Goal: Task Accomplishment & Management: Use online tool/utility

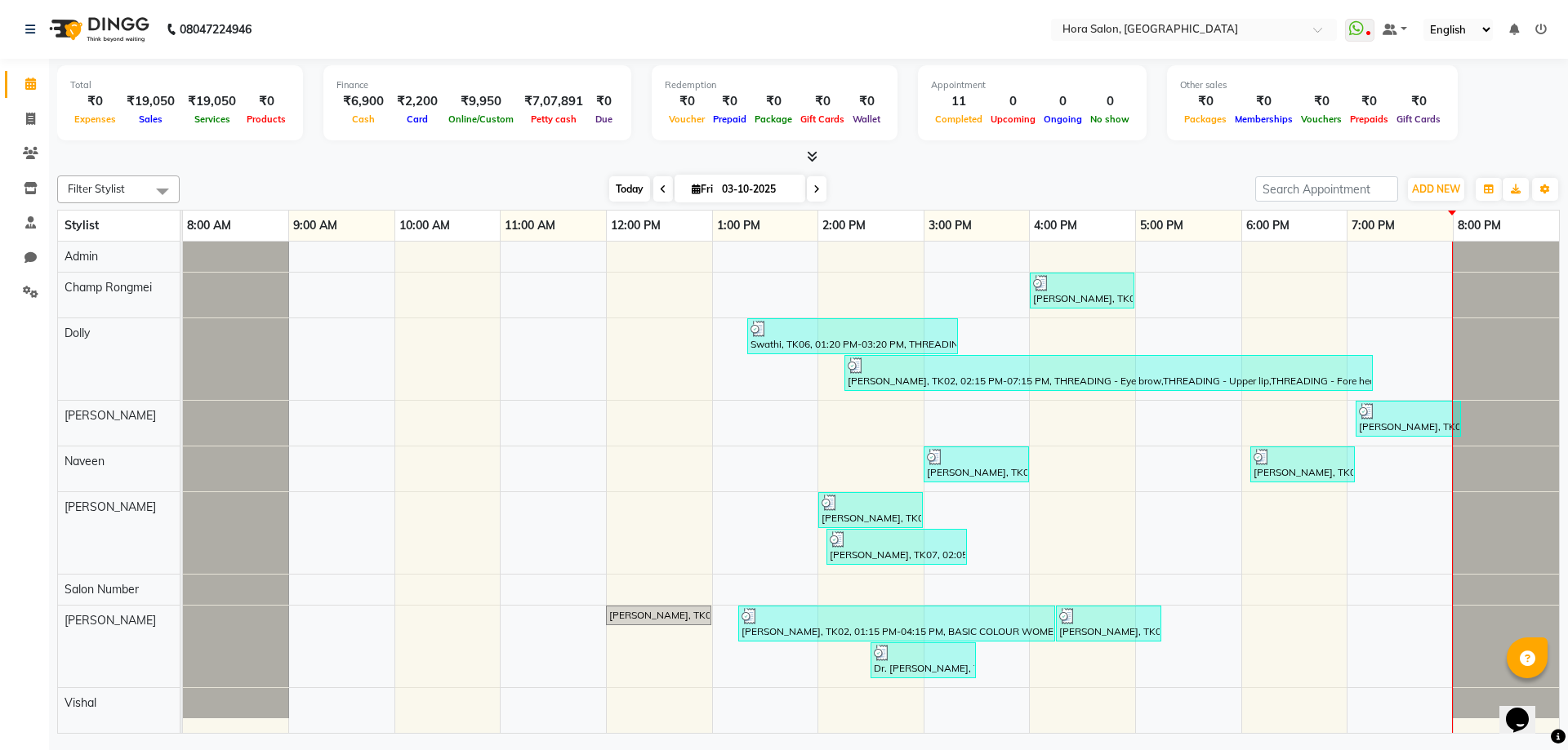
click at [634, 182] on span "Today" at bounding box center [630, 188] width 41 height 25
click at [636, 183] on span "Today" at bounding box center [630, 188] width 41 height 25
click at [1435, 558] on div "[PERSON_NAME], TK04, 04:00 PM-05:00 PM, Manicure & Pedicure - Bubblegum pedicur…" at bounding box center [871, 486] width 1376 height 491
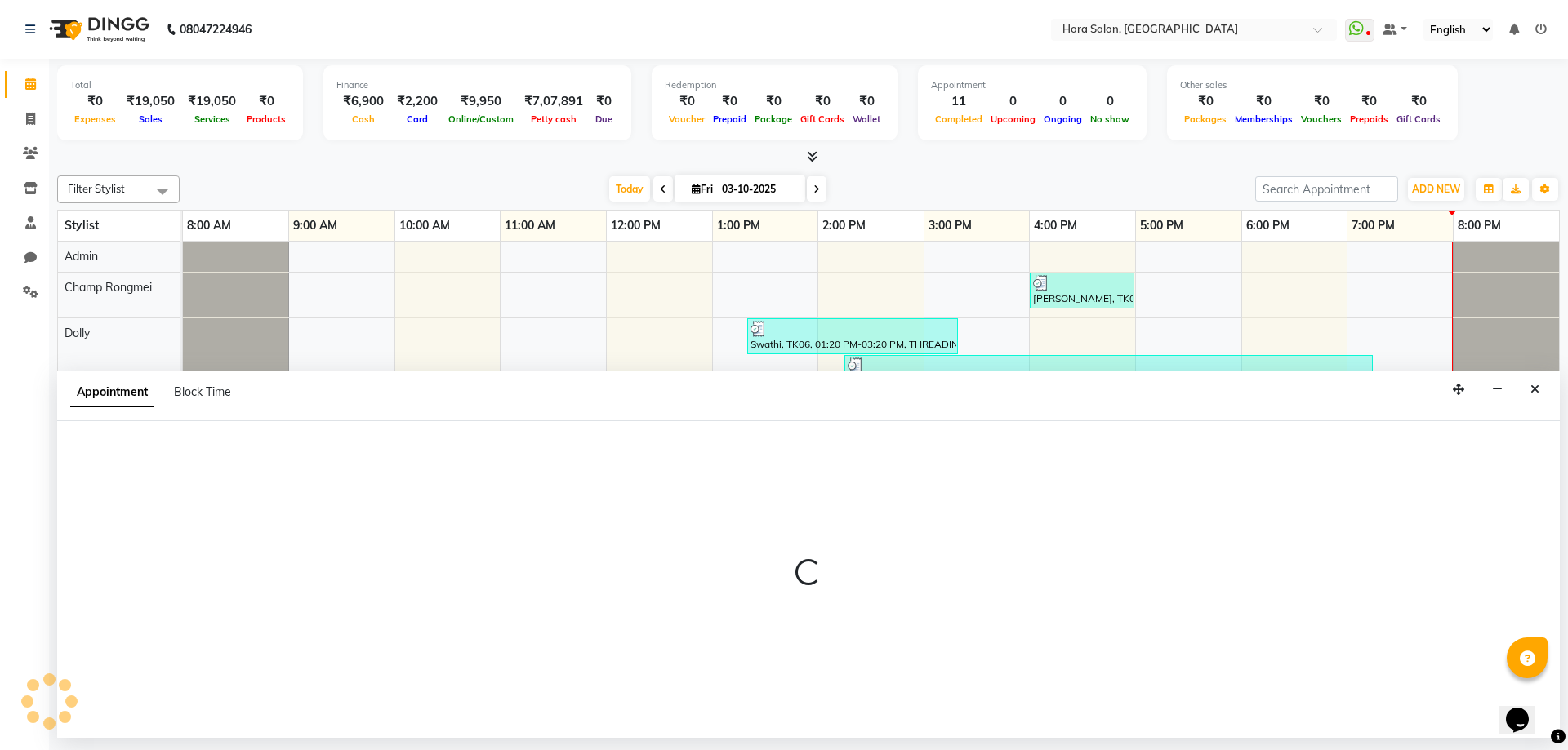
select select "76432"
select select "1140"
select select "tentative"
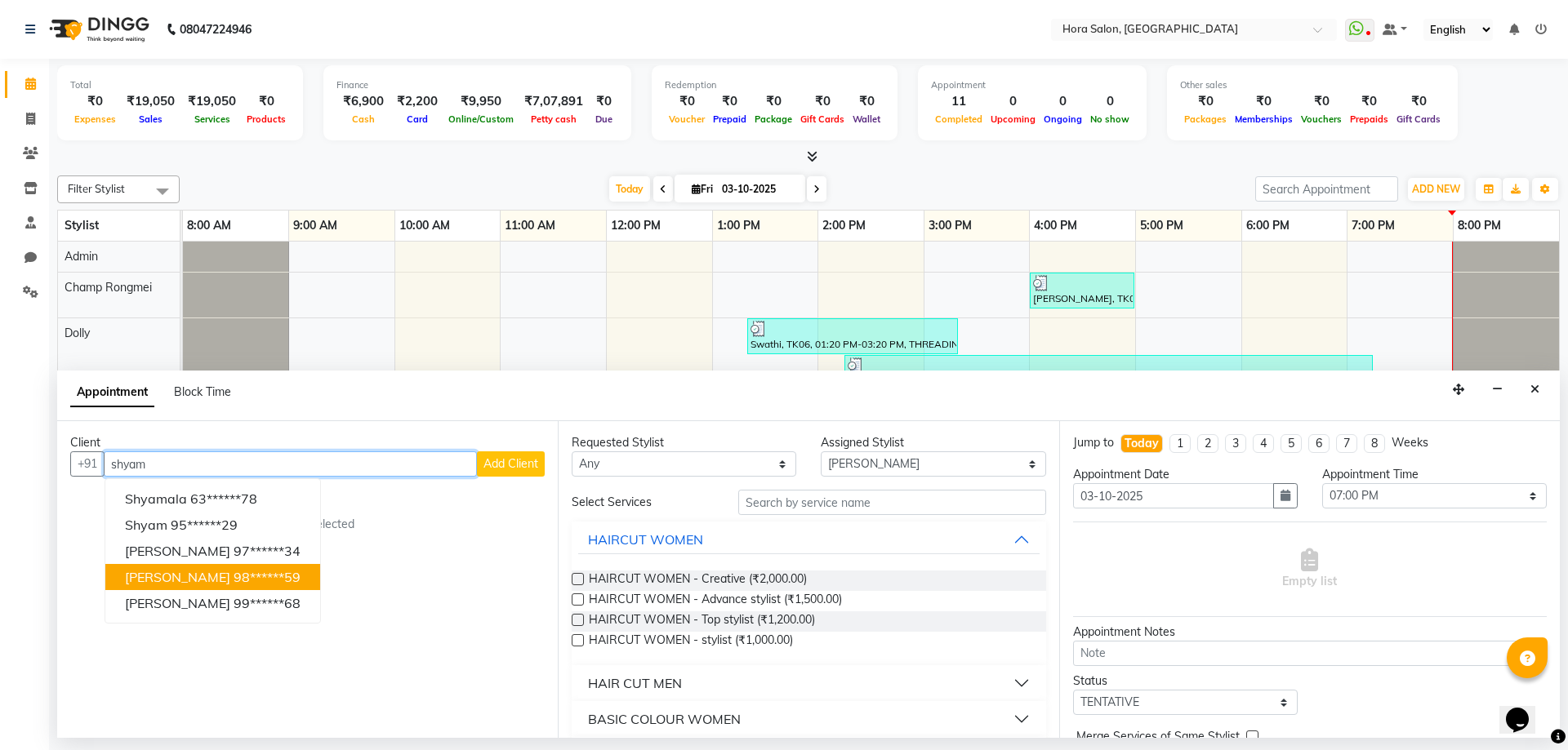
click at [177, 588] on button "[PERSON_NAME] 98******59" at bounding box center [213, 577] width 214 height 26
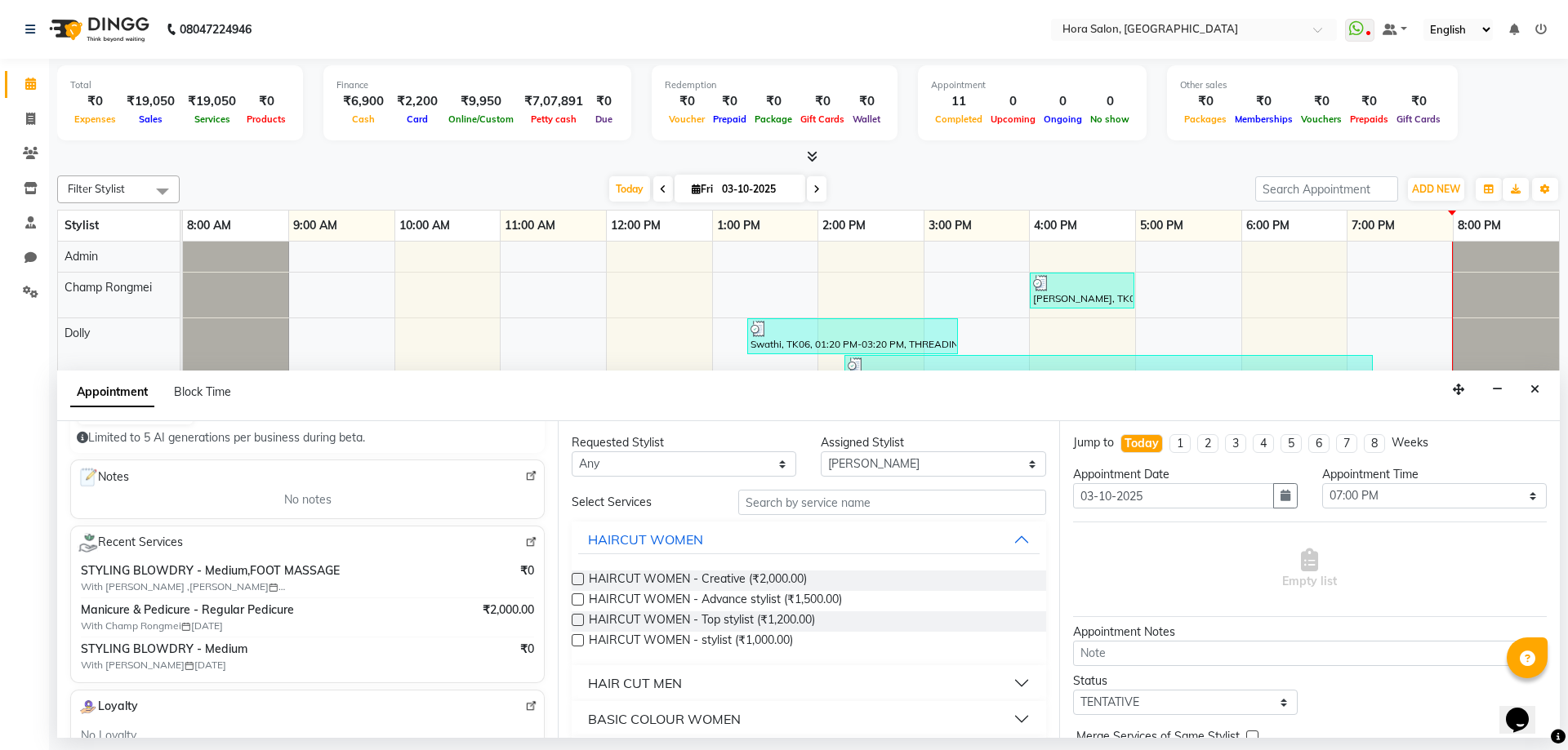
scroll to position [245, 0]
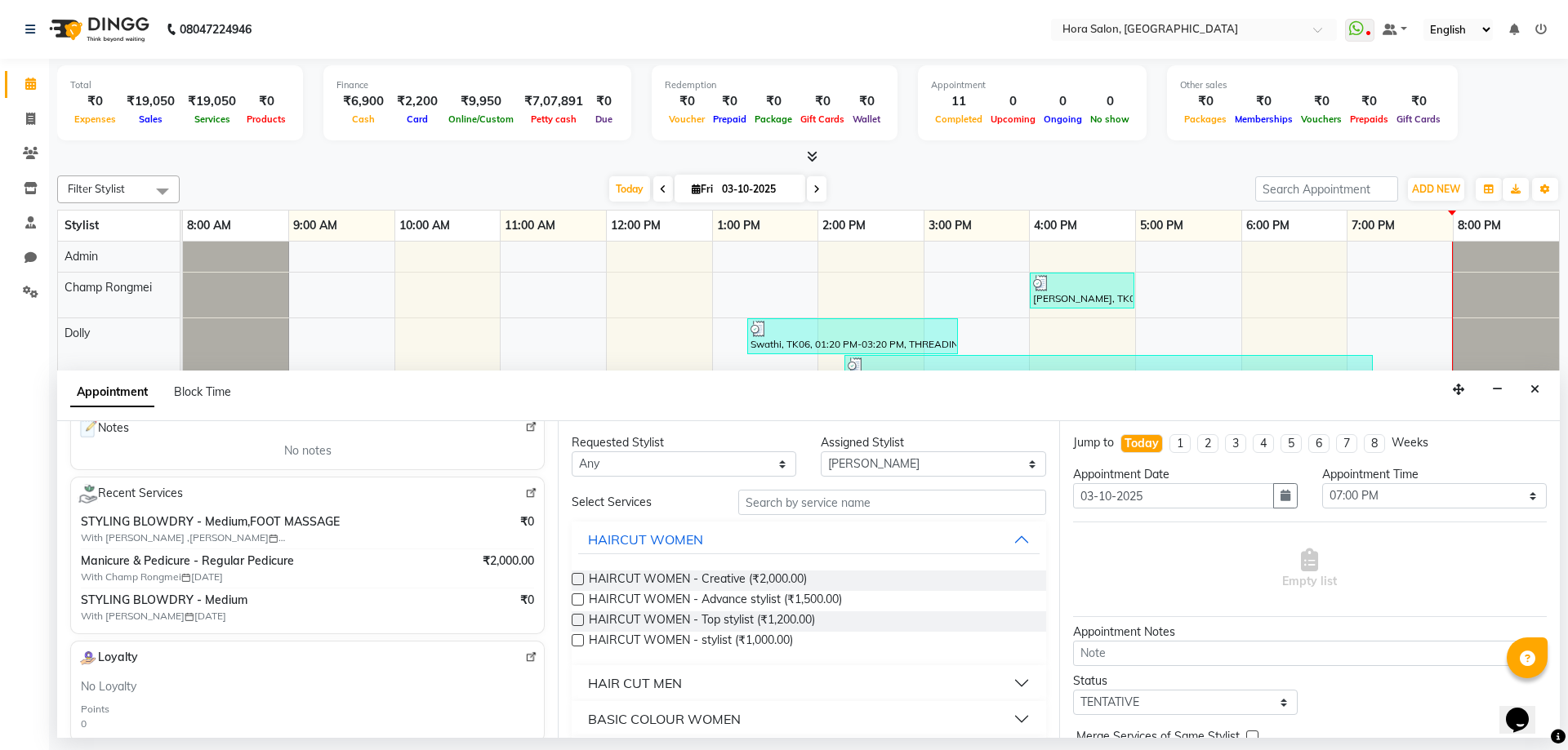
type input "98******59"
click at [815, 498] on input "text" at bounding box center [892, 502] width 308 height 25
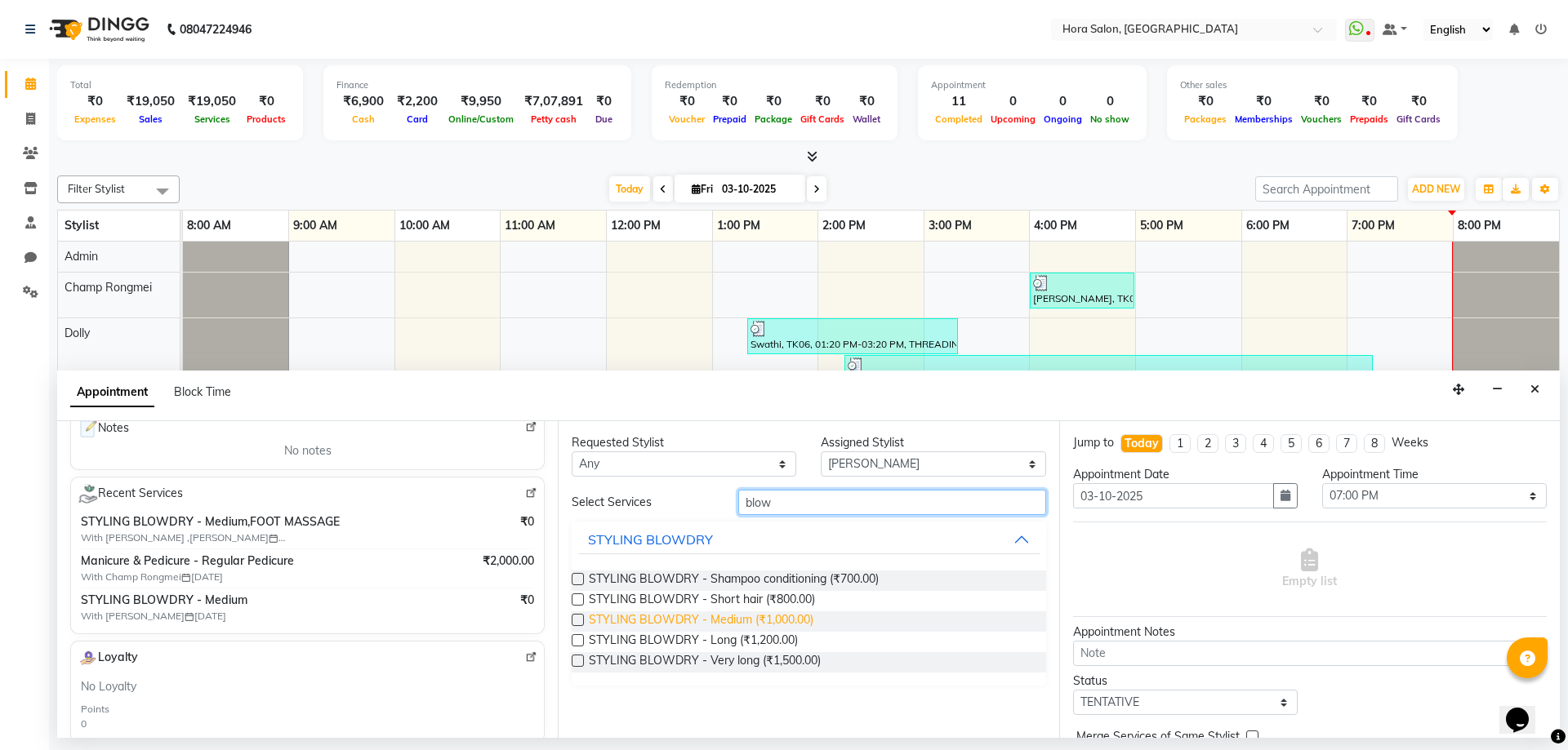
type input "blow"
click at [721, 611] on span "STYLING BLOWDRY - Medium (₹1,000.00)" at bounding box center [701, 621] width 225 height 20
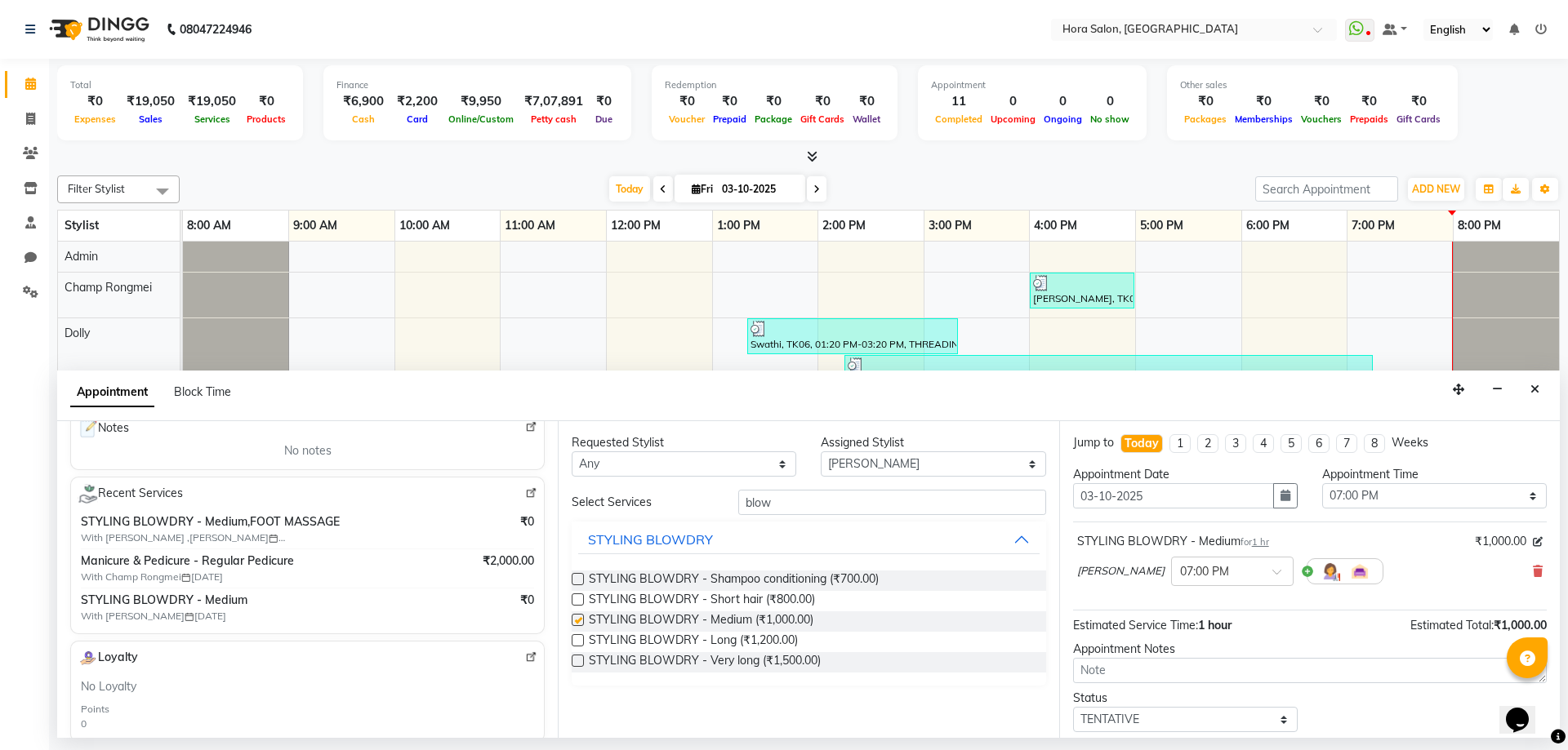
checkbox input "false"
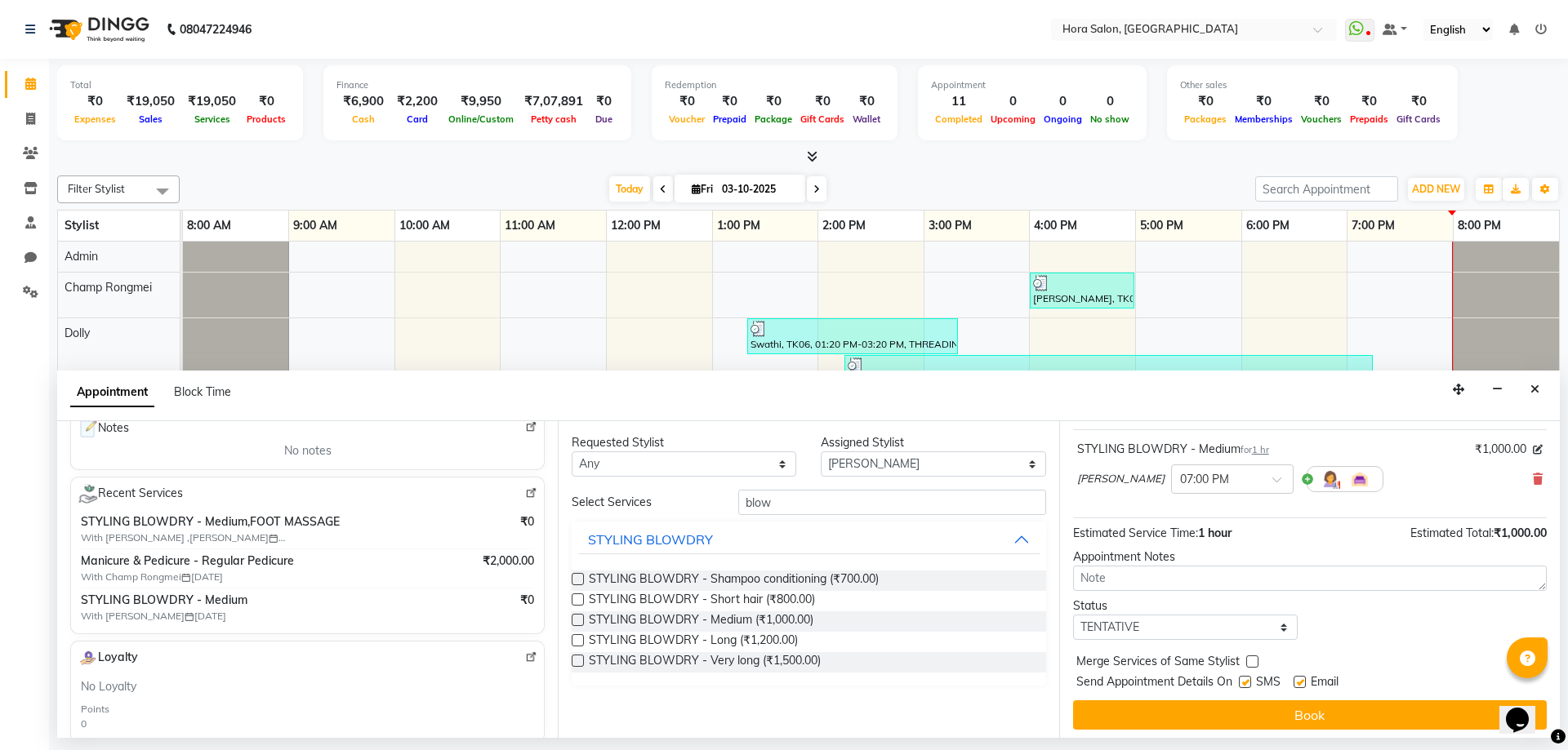
scroll to position [97, 0]
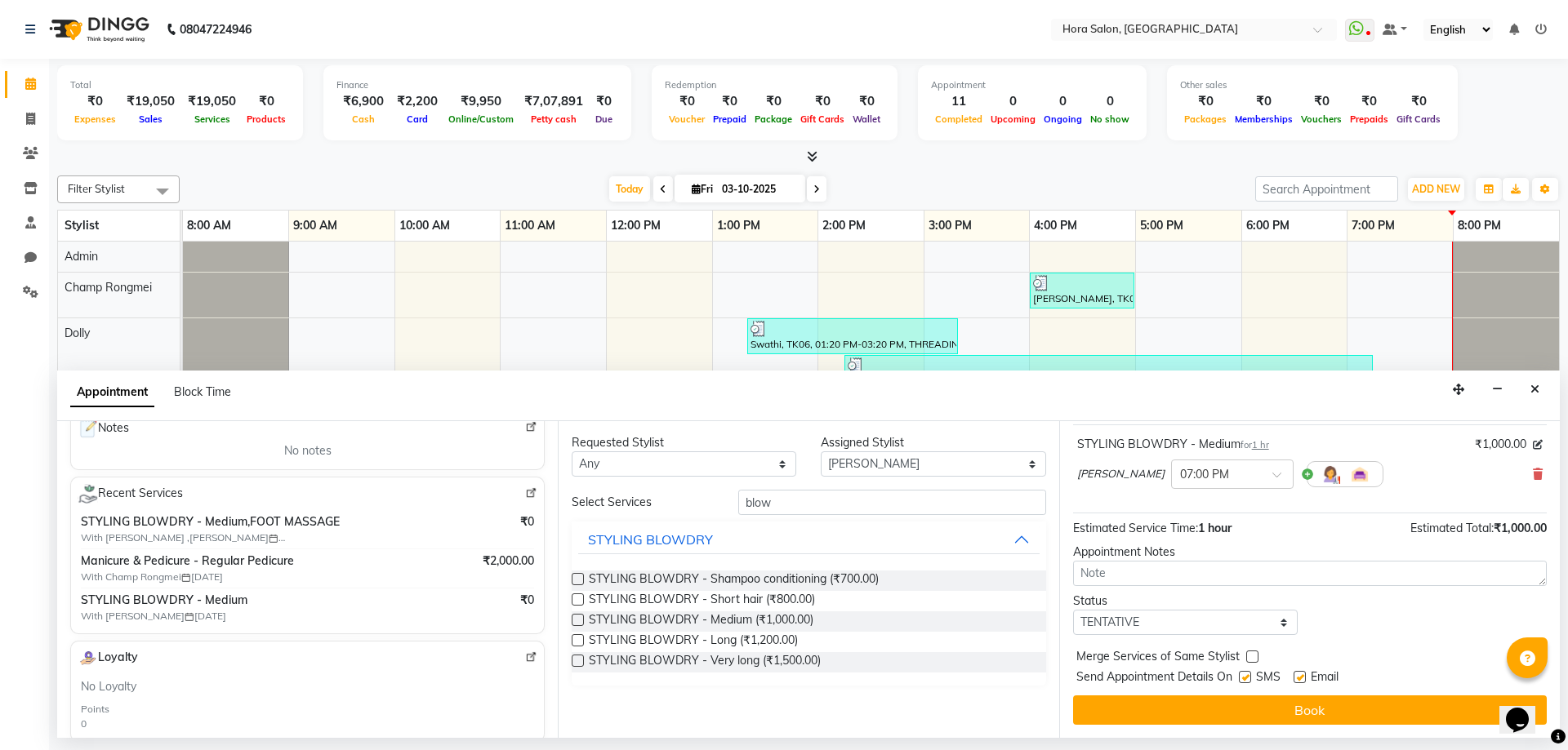
click at [1300, 675] on label at bounding box center [1300, 676] width 12 height 12
click at [1300, 675] on input "checkbox" at bounding box center [1299, 678] width 10 height 10
checkbox input "false"
click at [1244, 677] on label at bounding box center [1245, 676] width 12 height 12
click at [1244, 677] on input "checkbox" at bounding box center [1244, 678] width 10 height 10
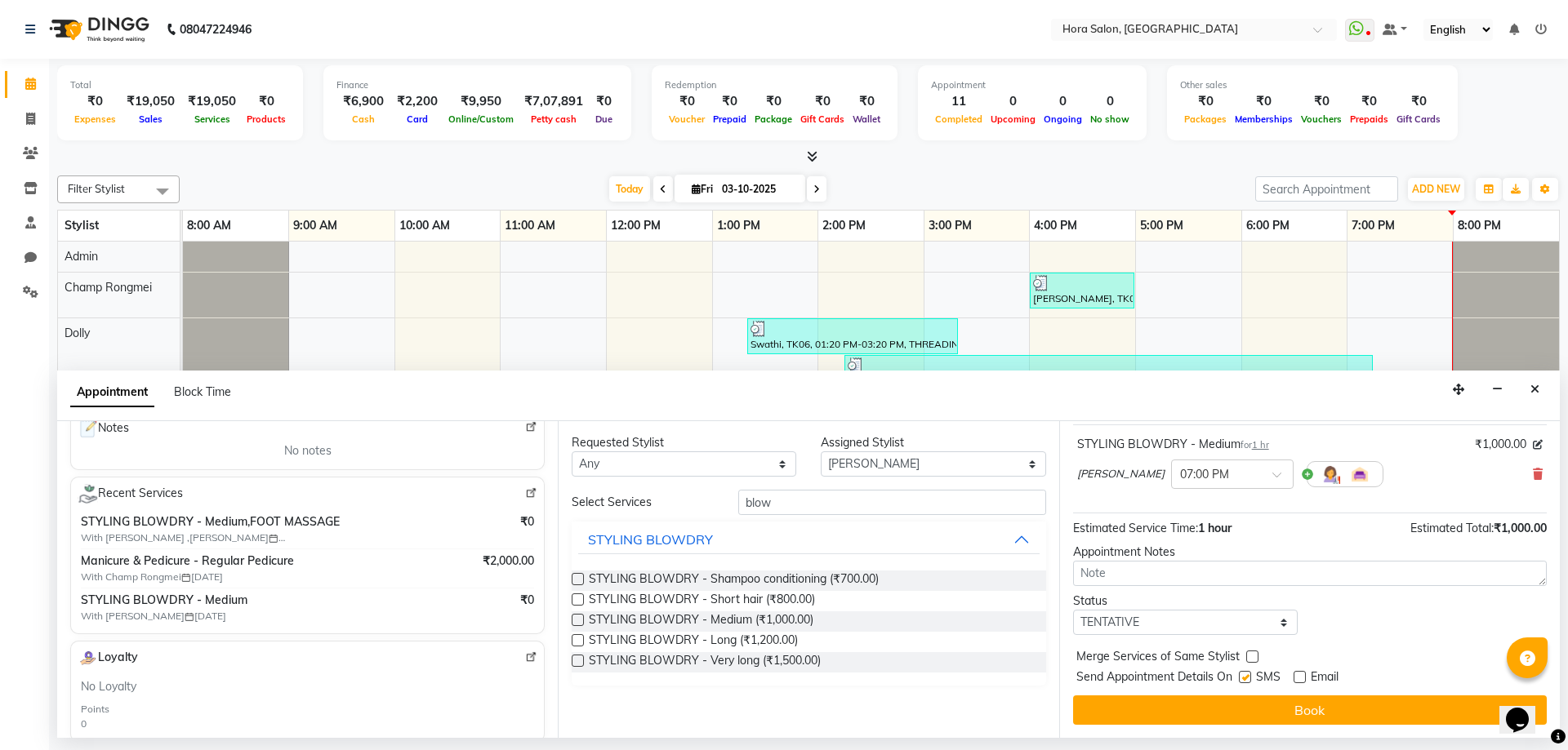
checkbox input "false"
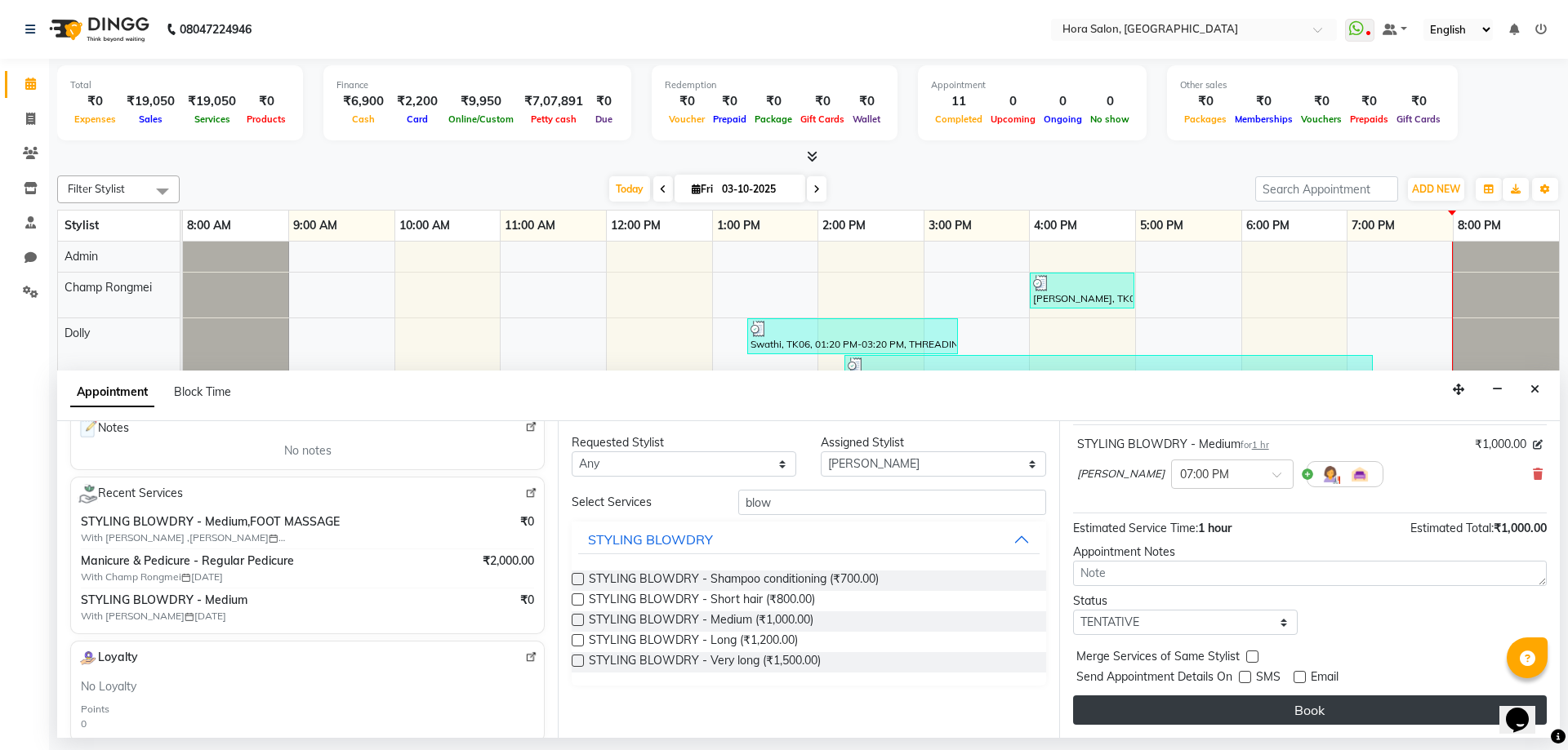
click at [1245, 716] on button "Book" at bounding box center [1310, 710] width 474 height 30
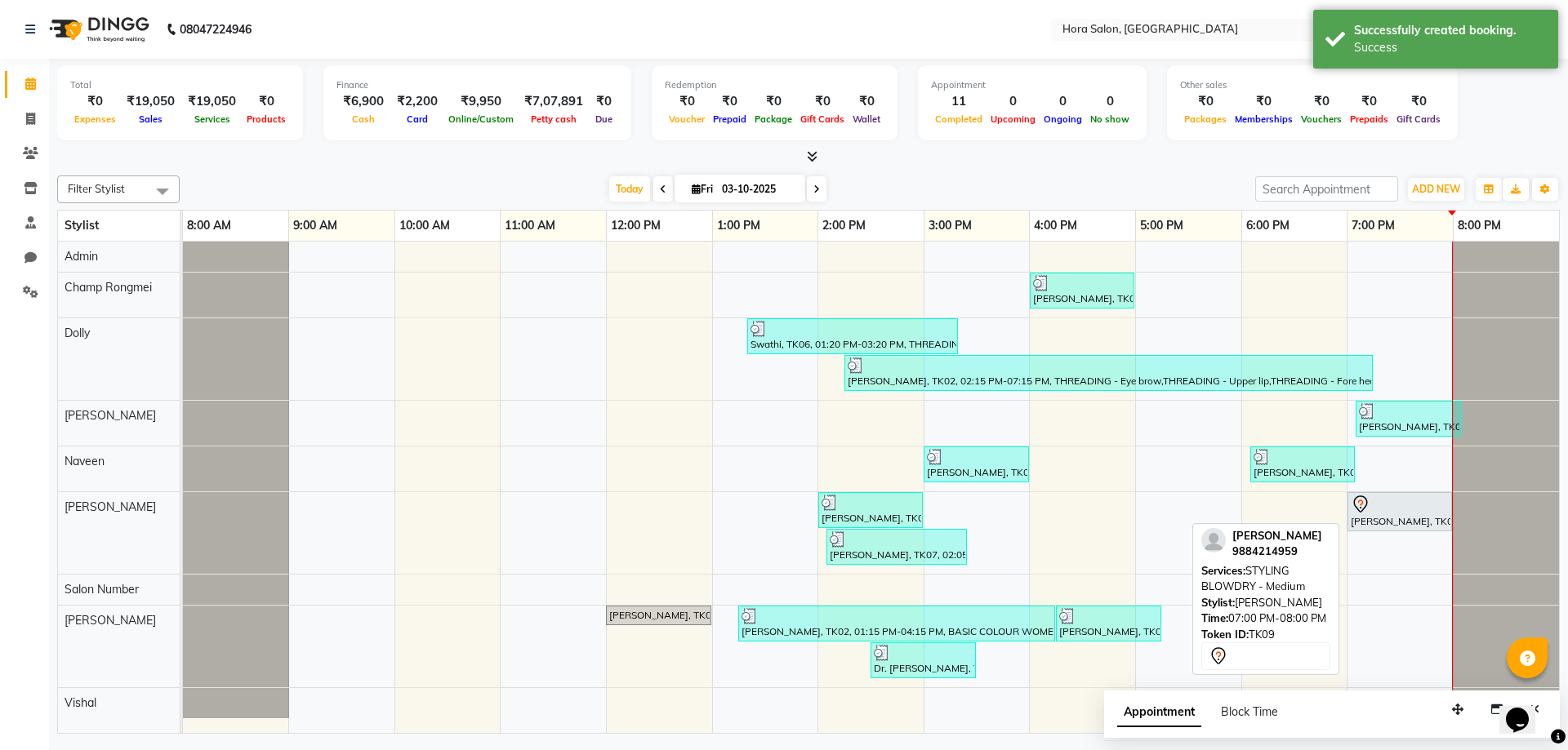
click at [1395, 519] on div "[PERSON_NAME], TK09, 07:00 PM-08:00 PM, STYLING BLOWDRY - Medium" at bounding box center [1399, 511] width 102 height 34
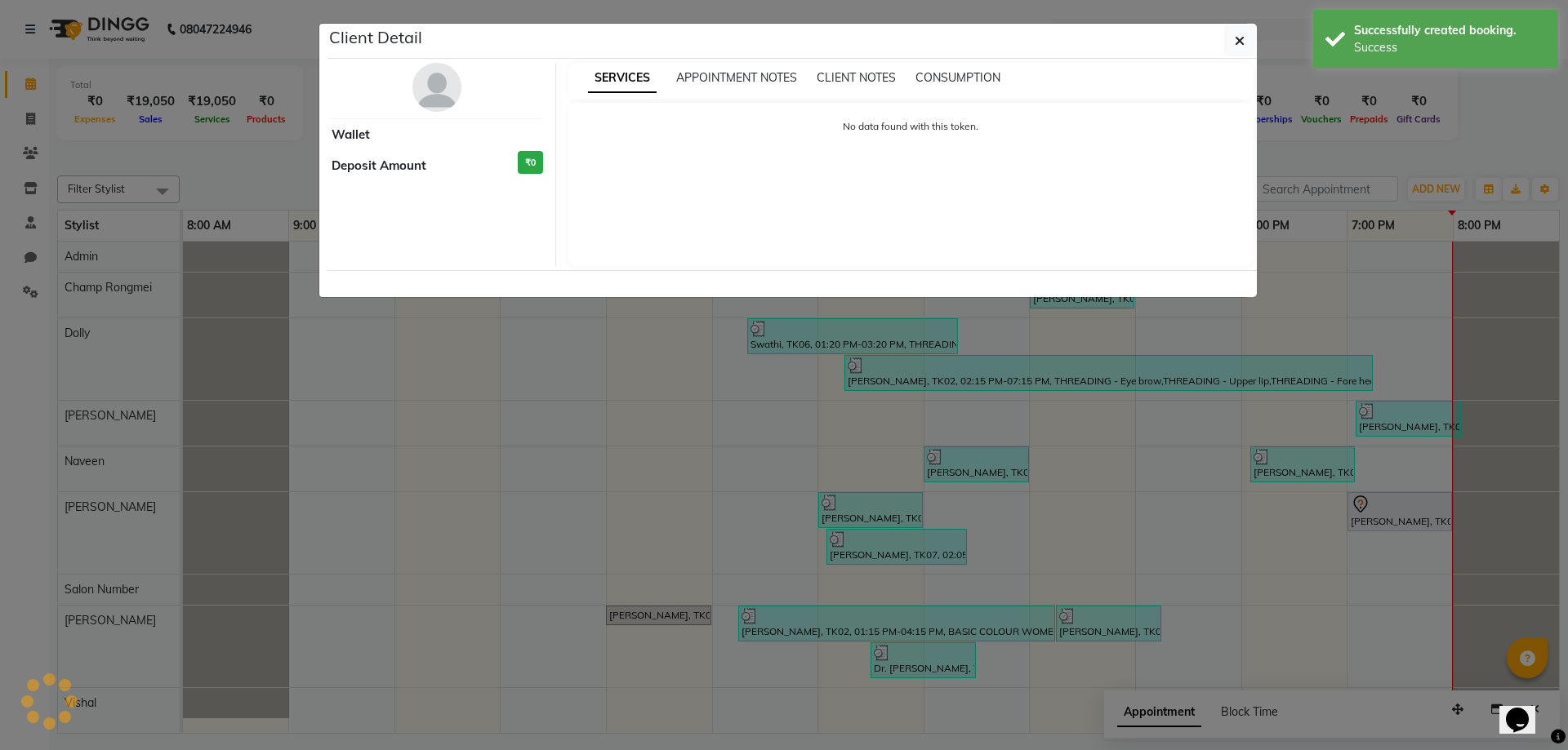
select select "7"
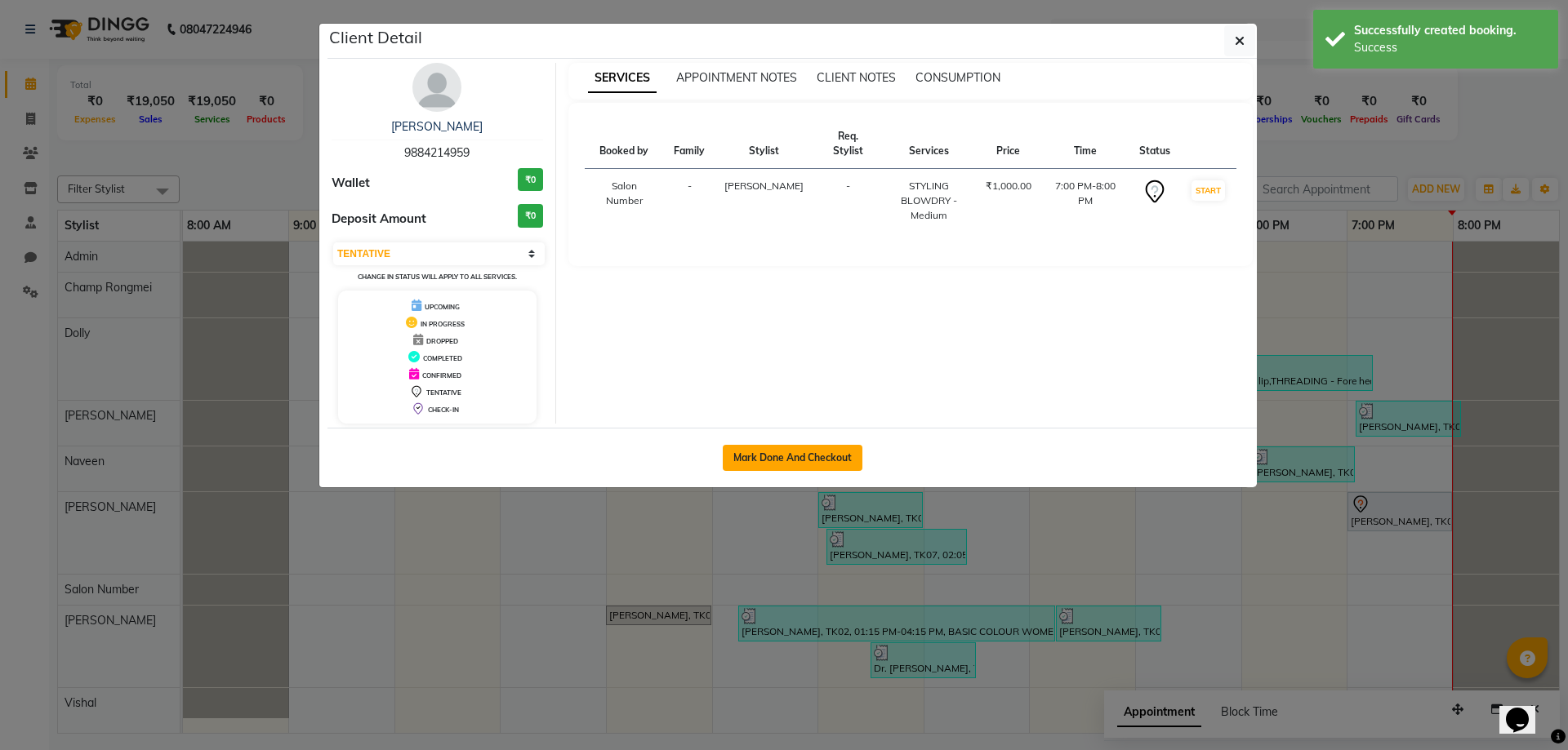
click at [798, 458] on button "Mark Done And Checkout" at bounding box center [792, 458] width 140 height 26
select select "8101"
select select "service"
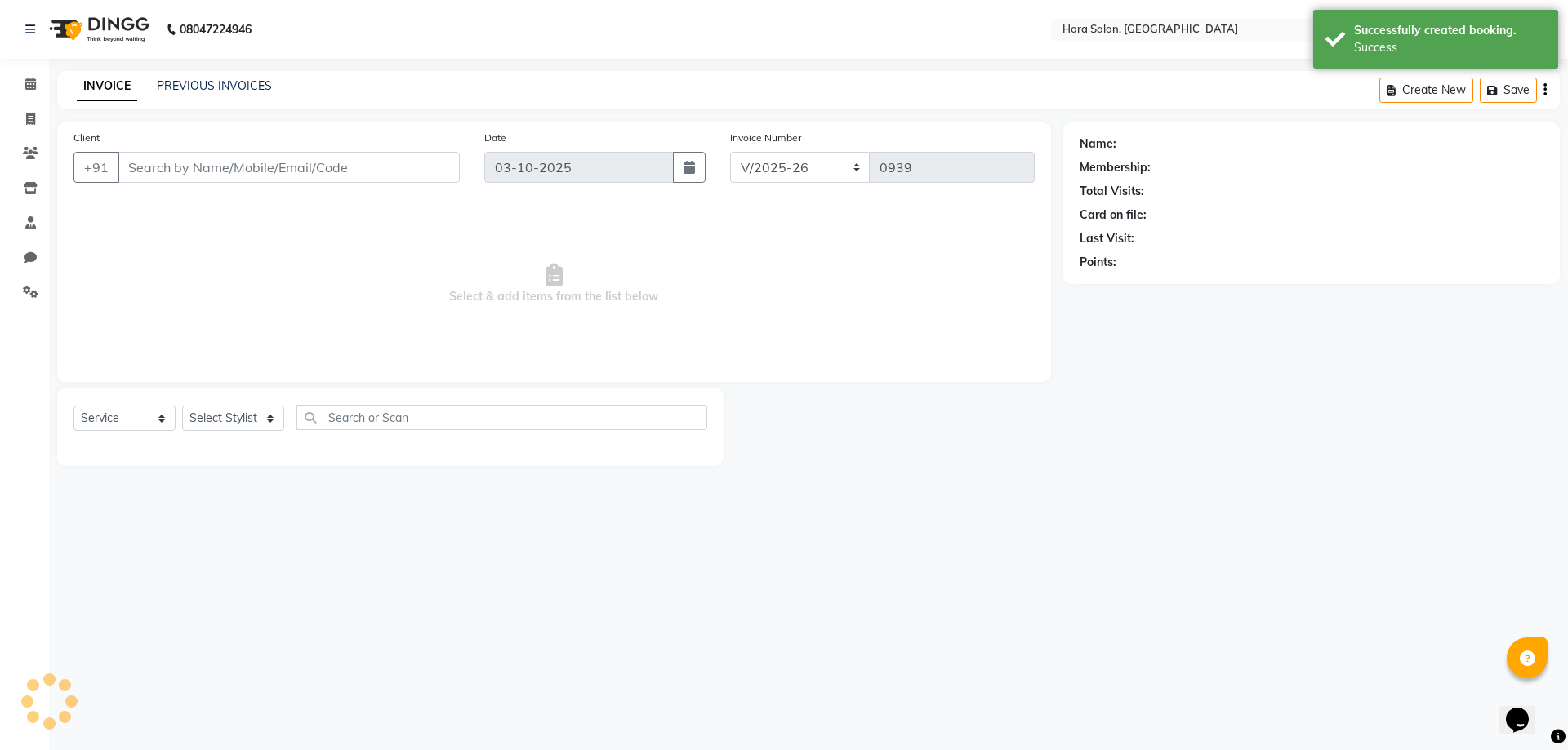
type input "98******59"
select select "76432"
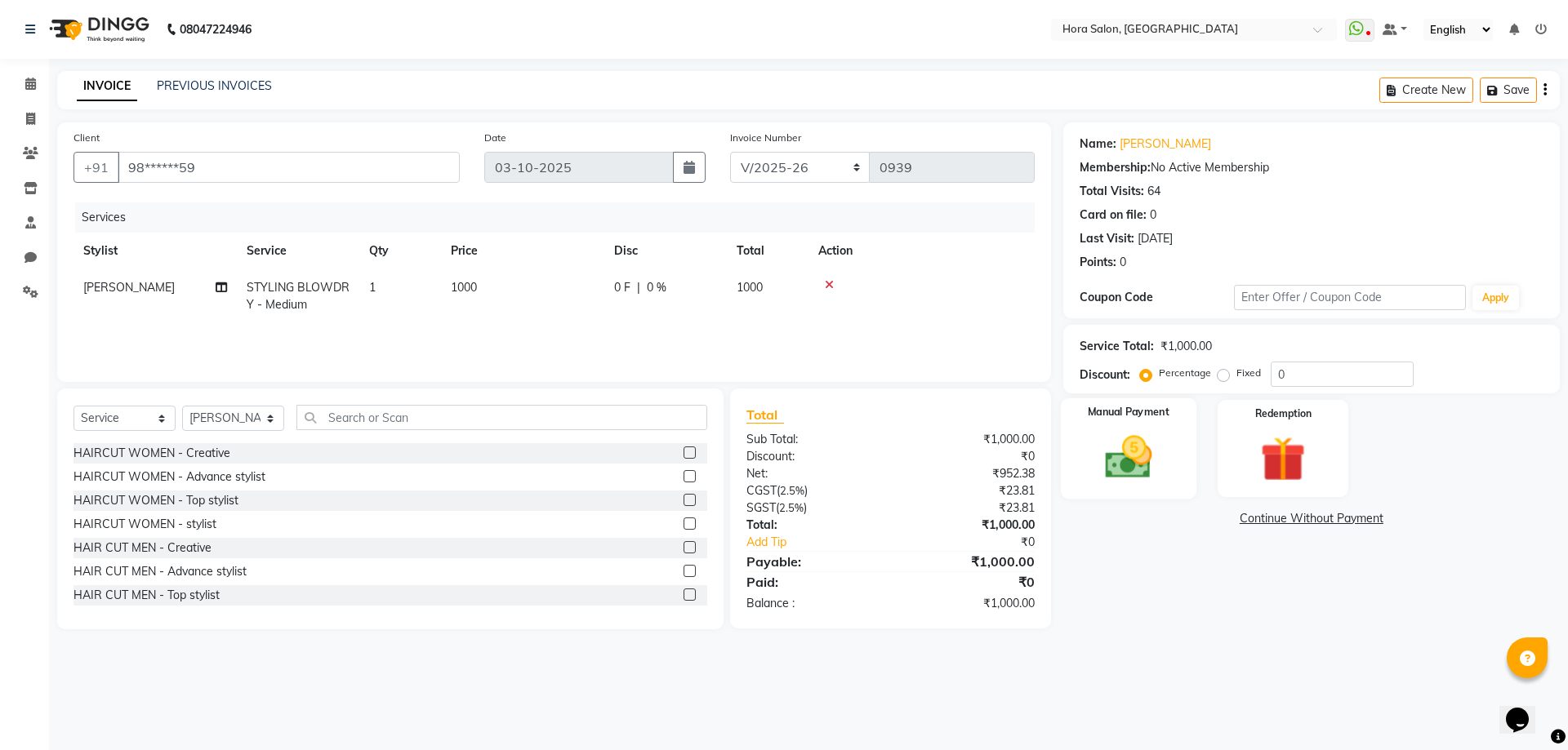
click at [1141, 432] on img at bounding box center [1128, 457] width 76 height 54
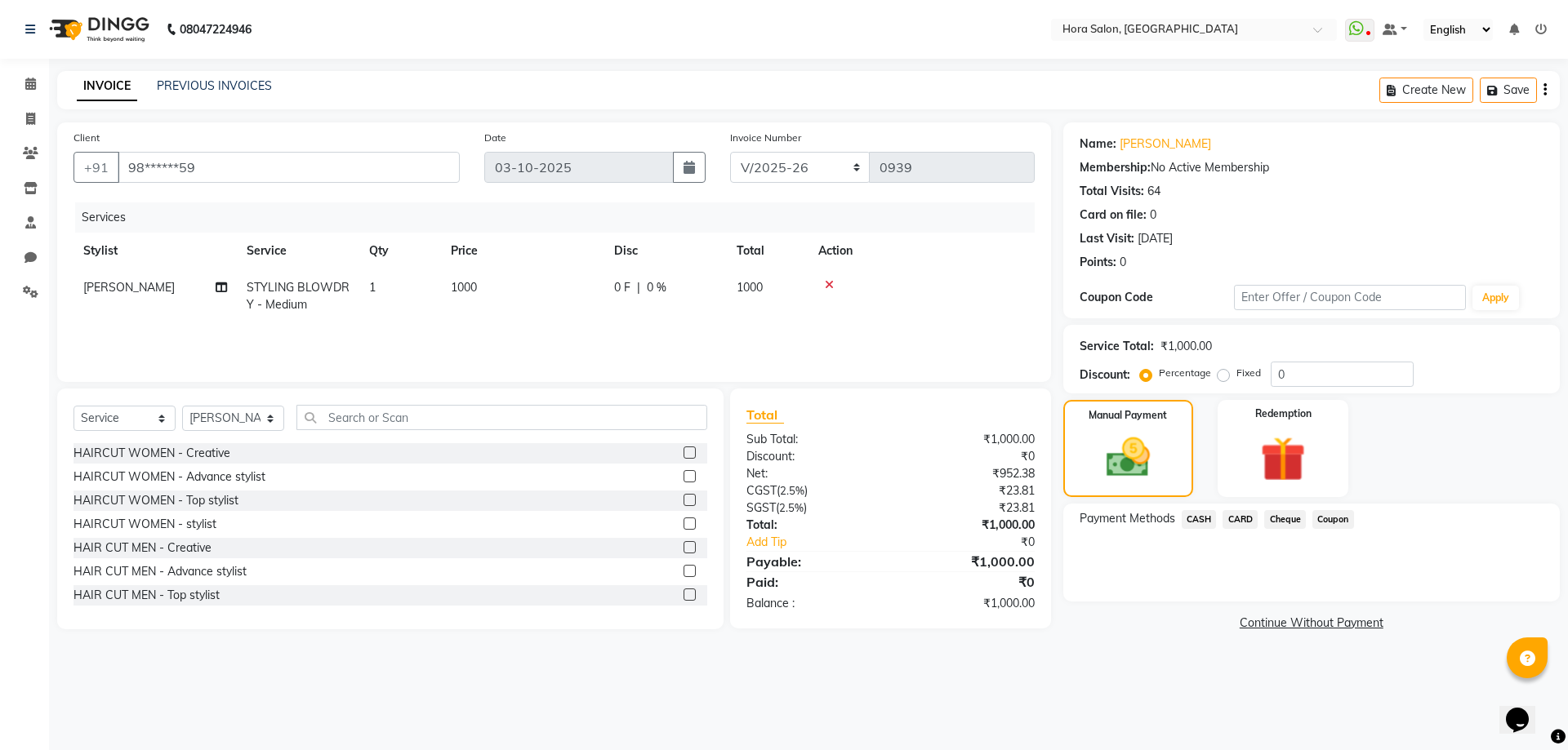
click at [1208, 517] on span "CASH" at bounding box center [1200, 520] width 35 height 19
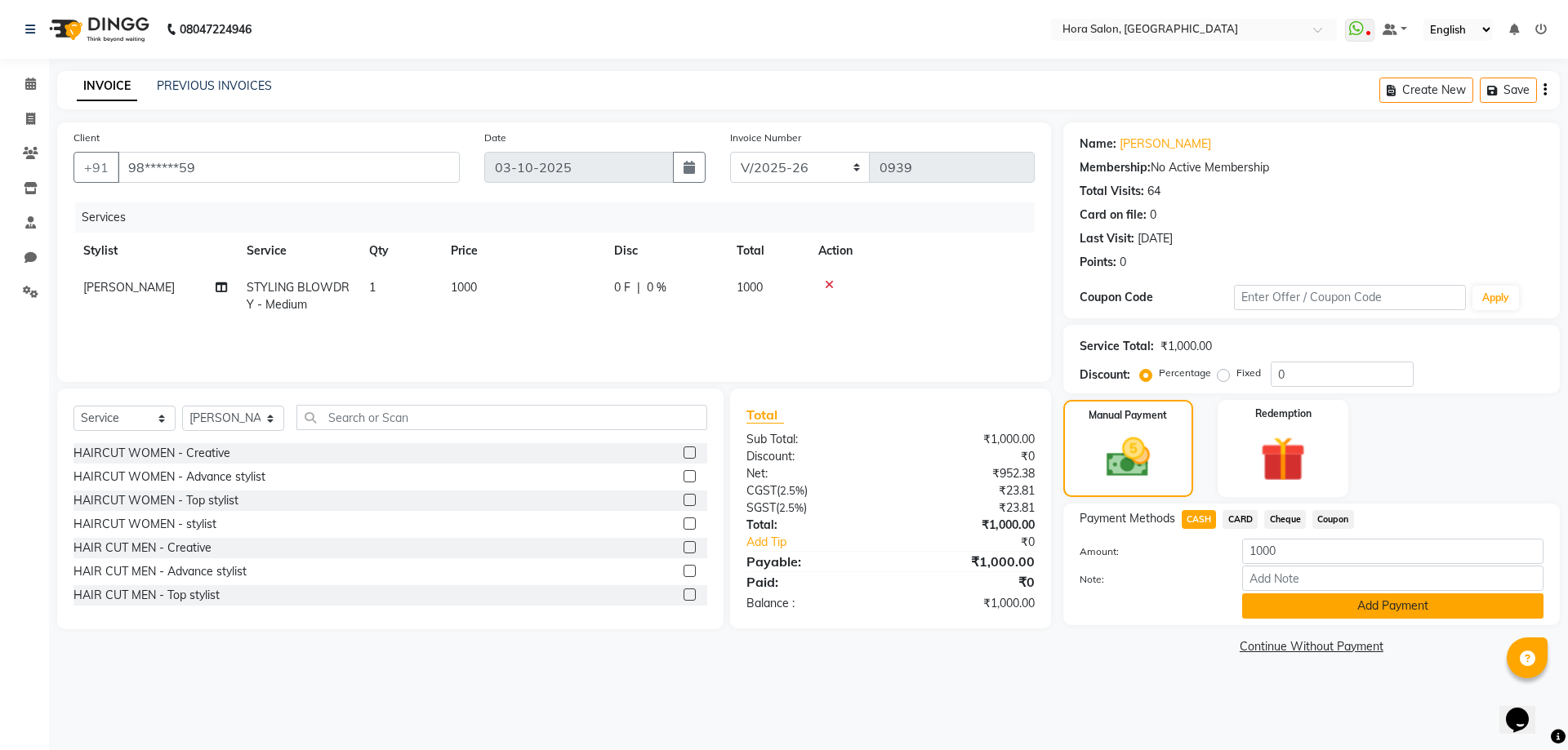
click at [1322, 607] on button "Add Payment" at bounding box center [1393, 606] width 301 height 25
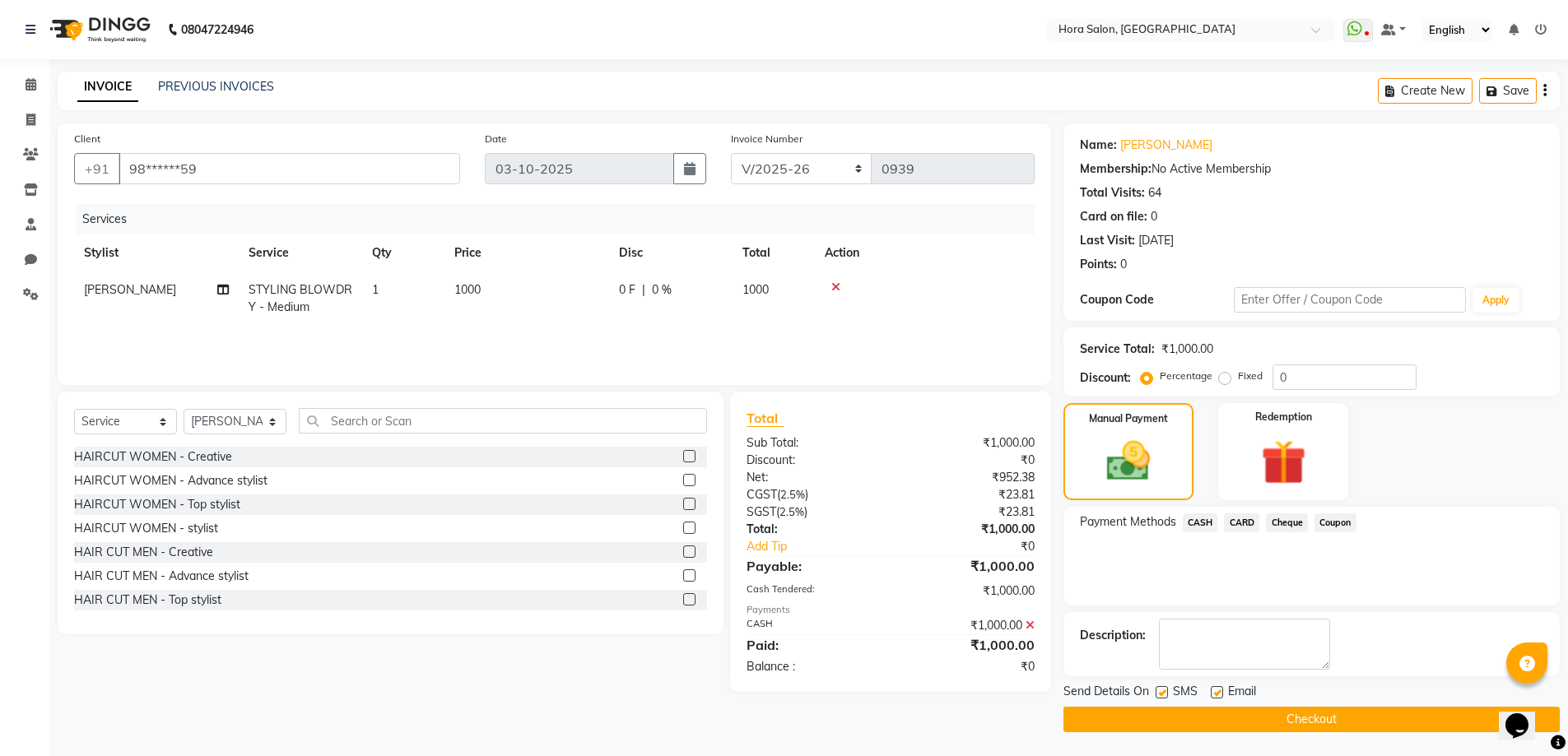
click at [1217, 697] on label at bounding box center [1217, 692] width 12 height 12
click at [1217, 697] on input "checkbox" at bounding box center [1216, 692] width 10 height 10
checkbox input "false"
click at [1246, 713] on button "Checkout" at bounding box center [1312, 719] width 496 height 25
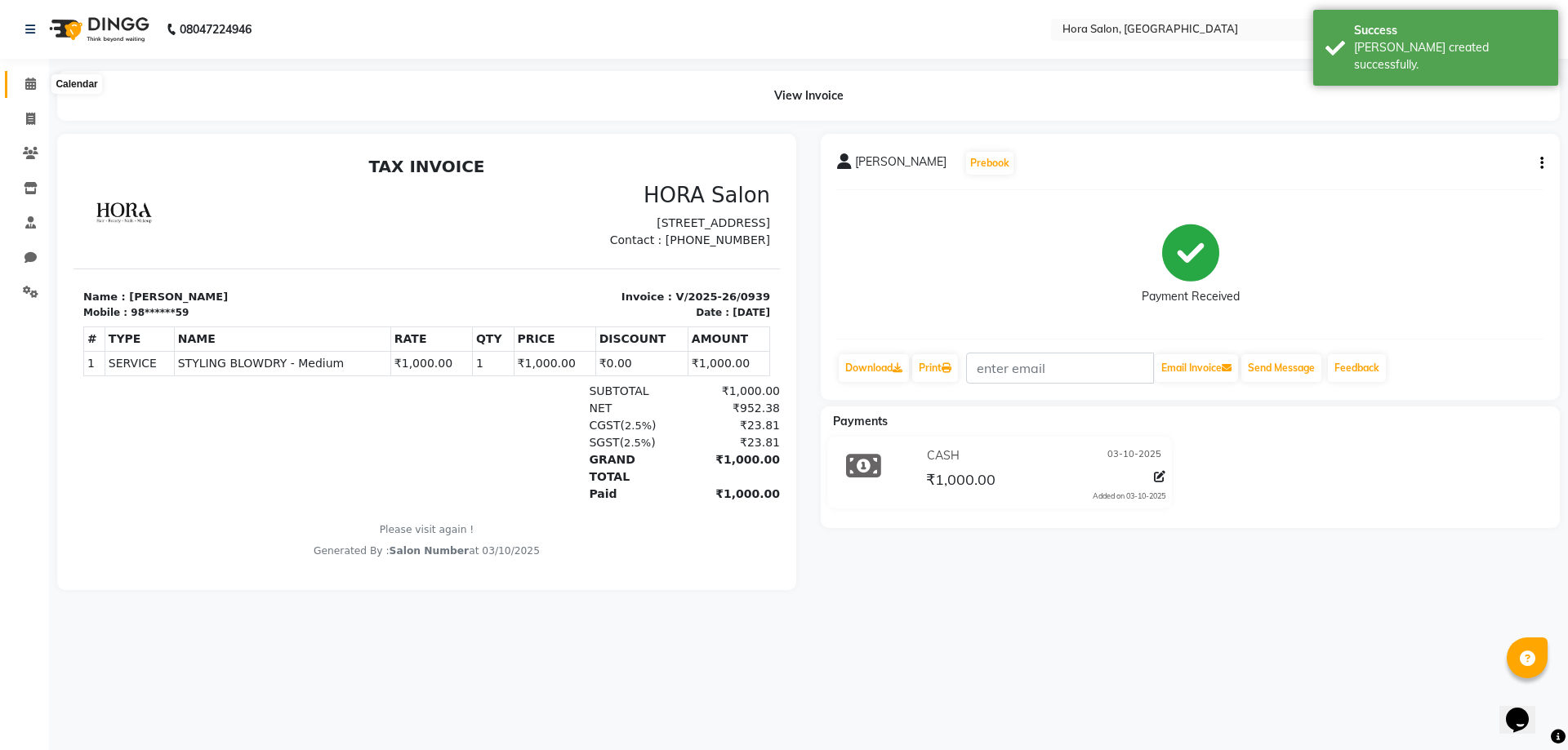
click at [36, 89] on span at bounding box center [31, 85] width 29 height 19
